Goal: Task Accomplishment & Management: Manage account settings

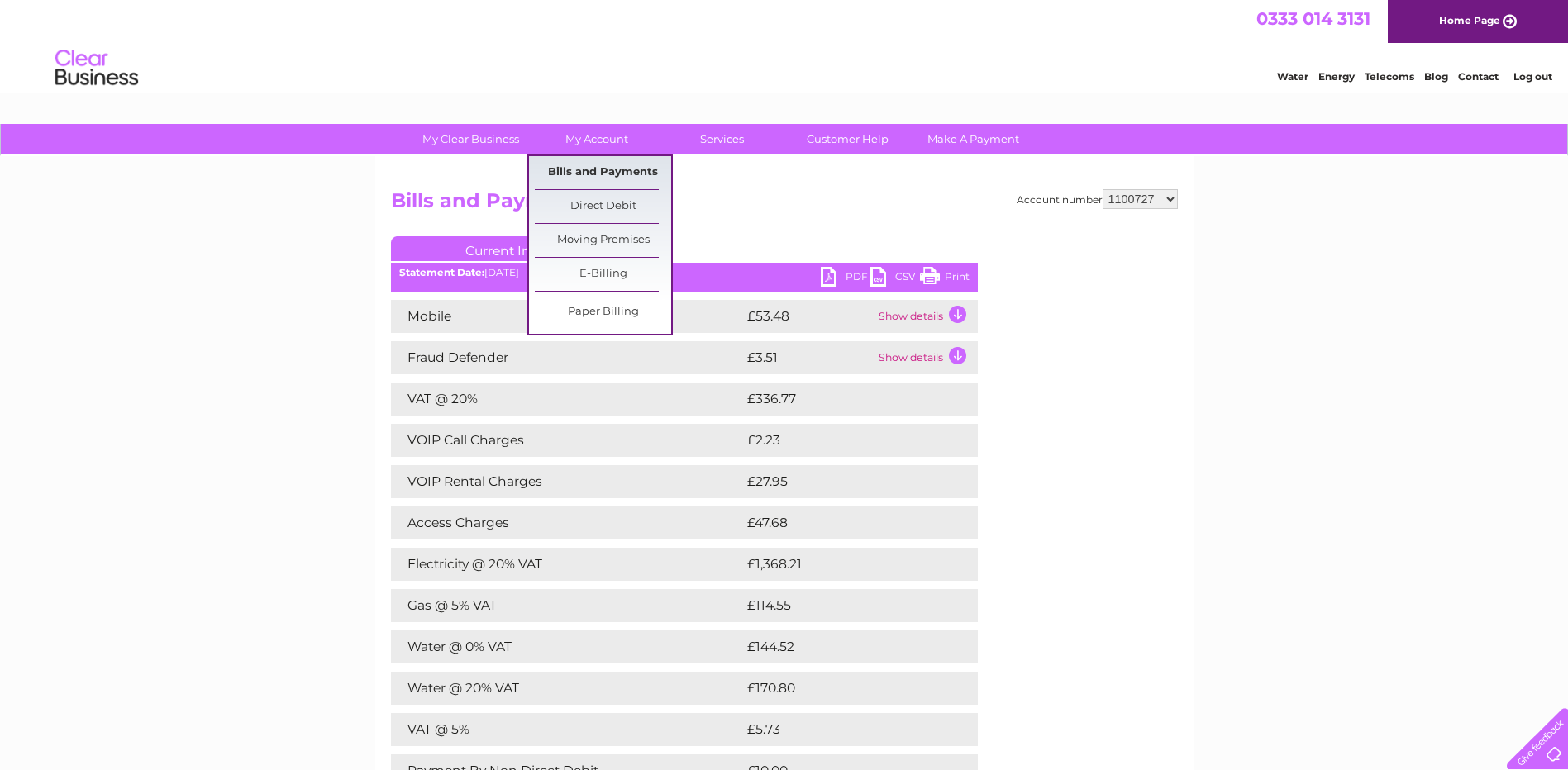
click at [594, 174] on link "Bills and Payments" at bounding box center [603, 173] width 136 height 33
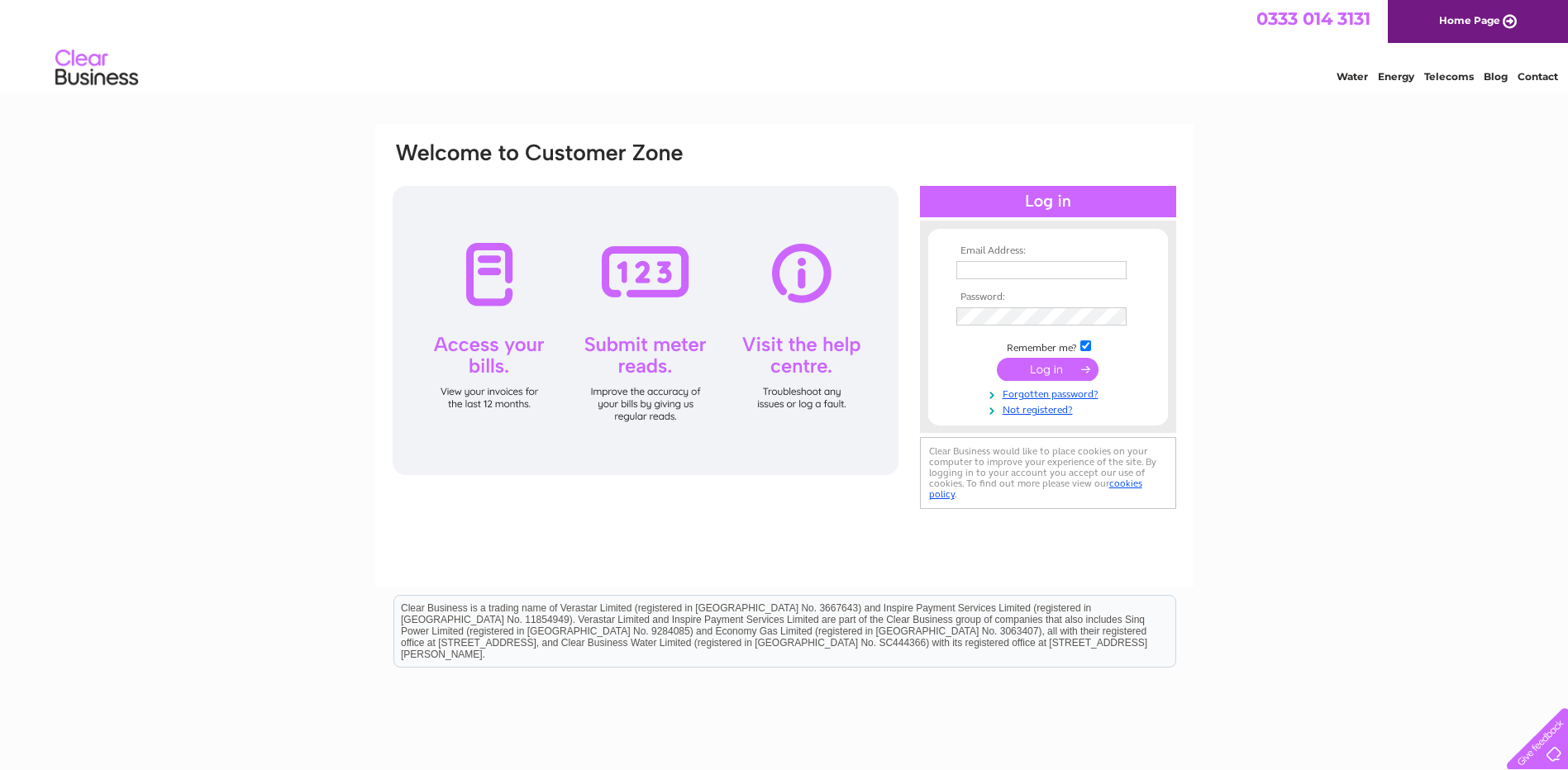
type input "fiona@thealehousetaunton.pub"
click at [1047, 371] on input "submit" at bounding box center [1047, 370] width 101 height 23
